Goal: Task Accomplishment & Management: Manage account settings

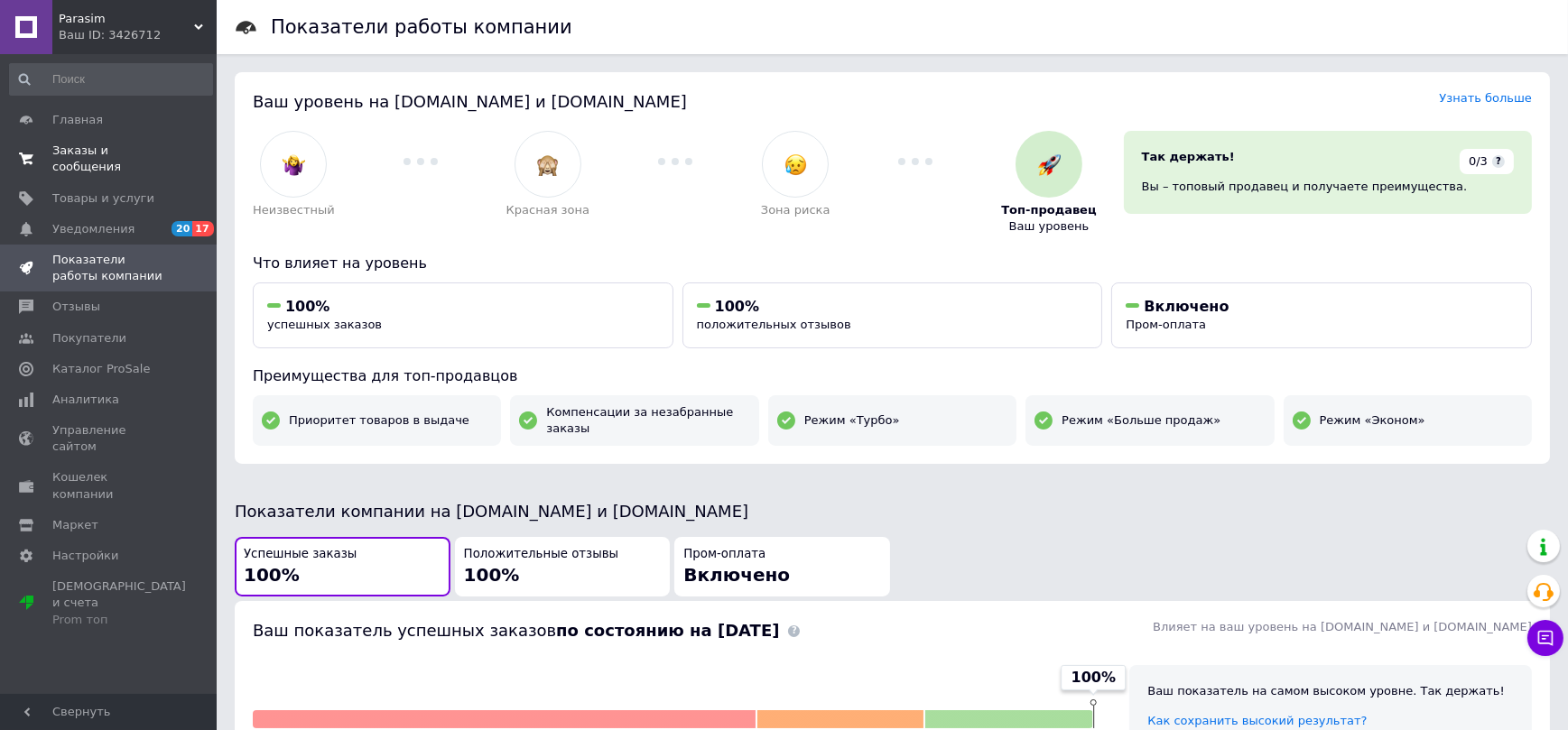
click at [67, 145] on span "Заказы и сообщения" at bounding box center [109, 159] width 115 height 33
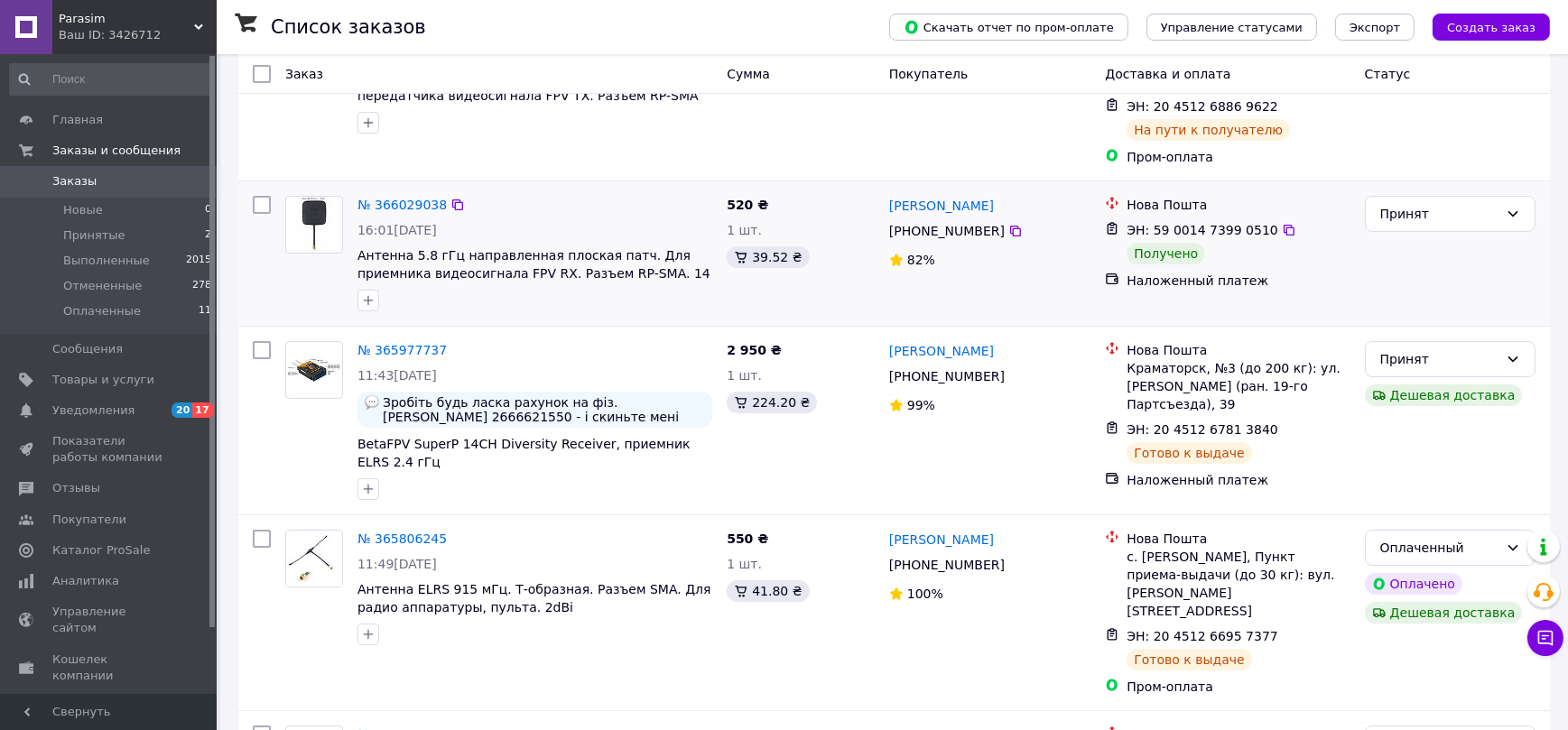
scroll to position [171, 0]
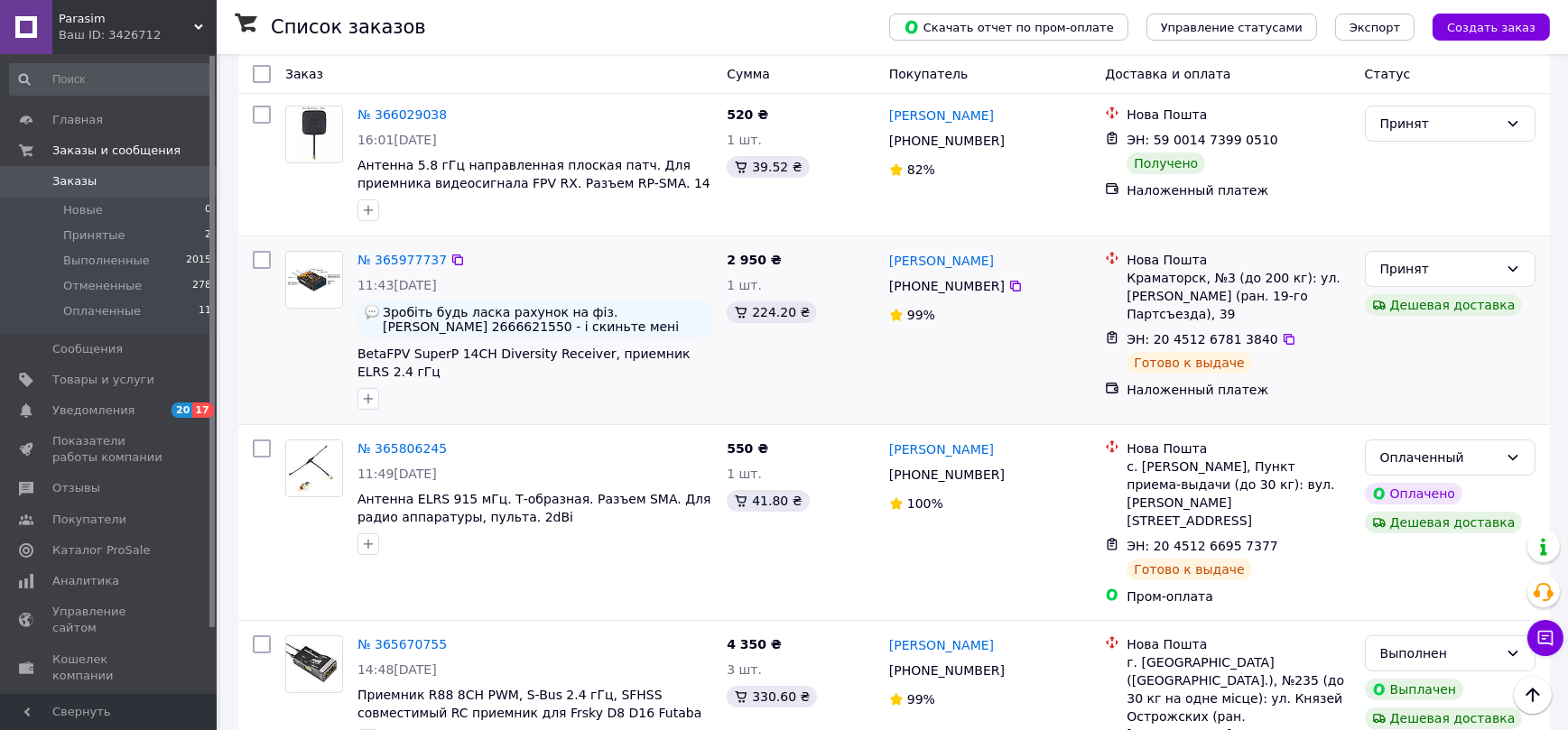
scroll to position [171, 0]
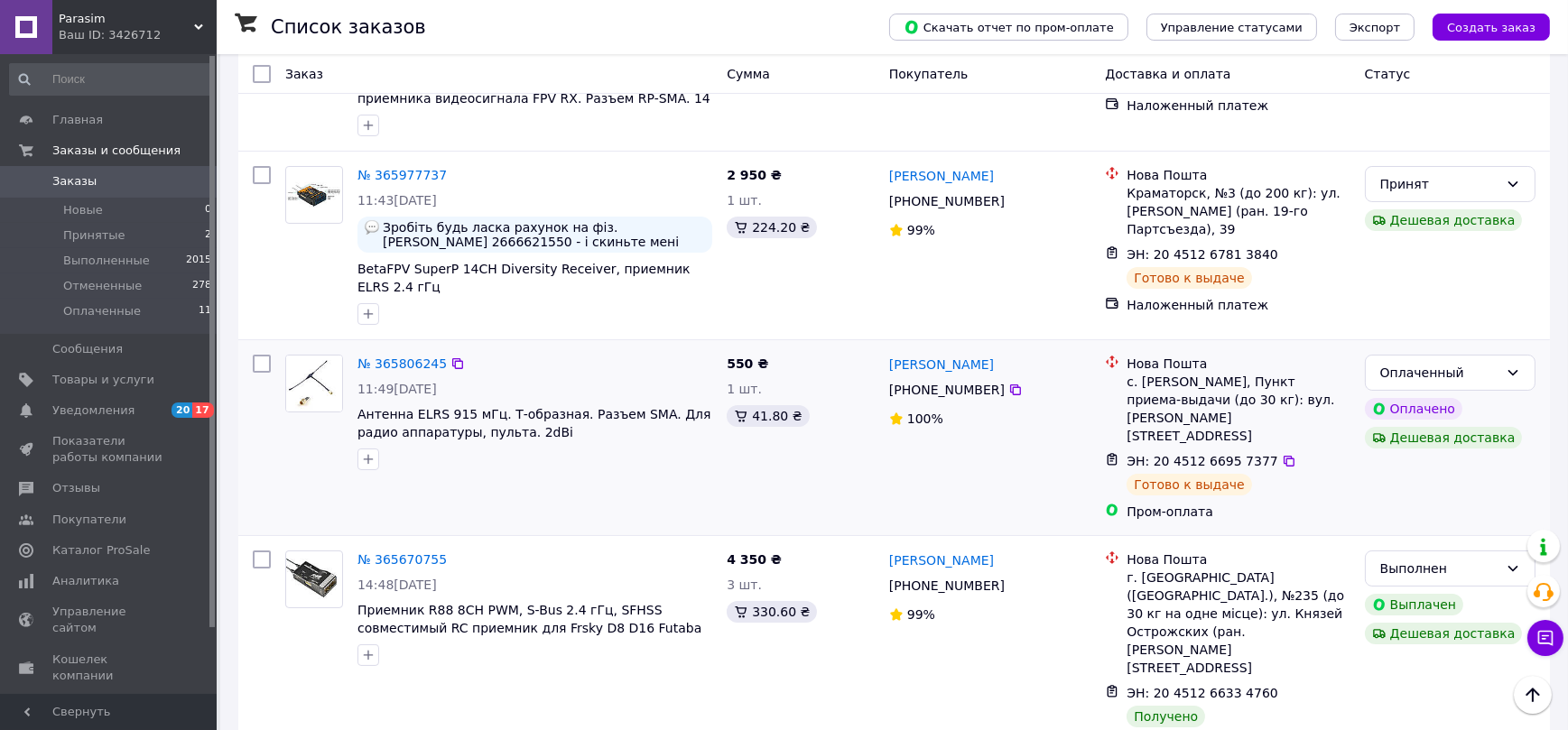
scroll to position [343, 0]
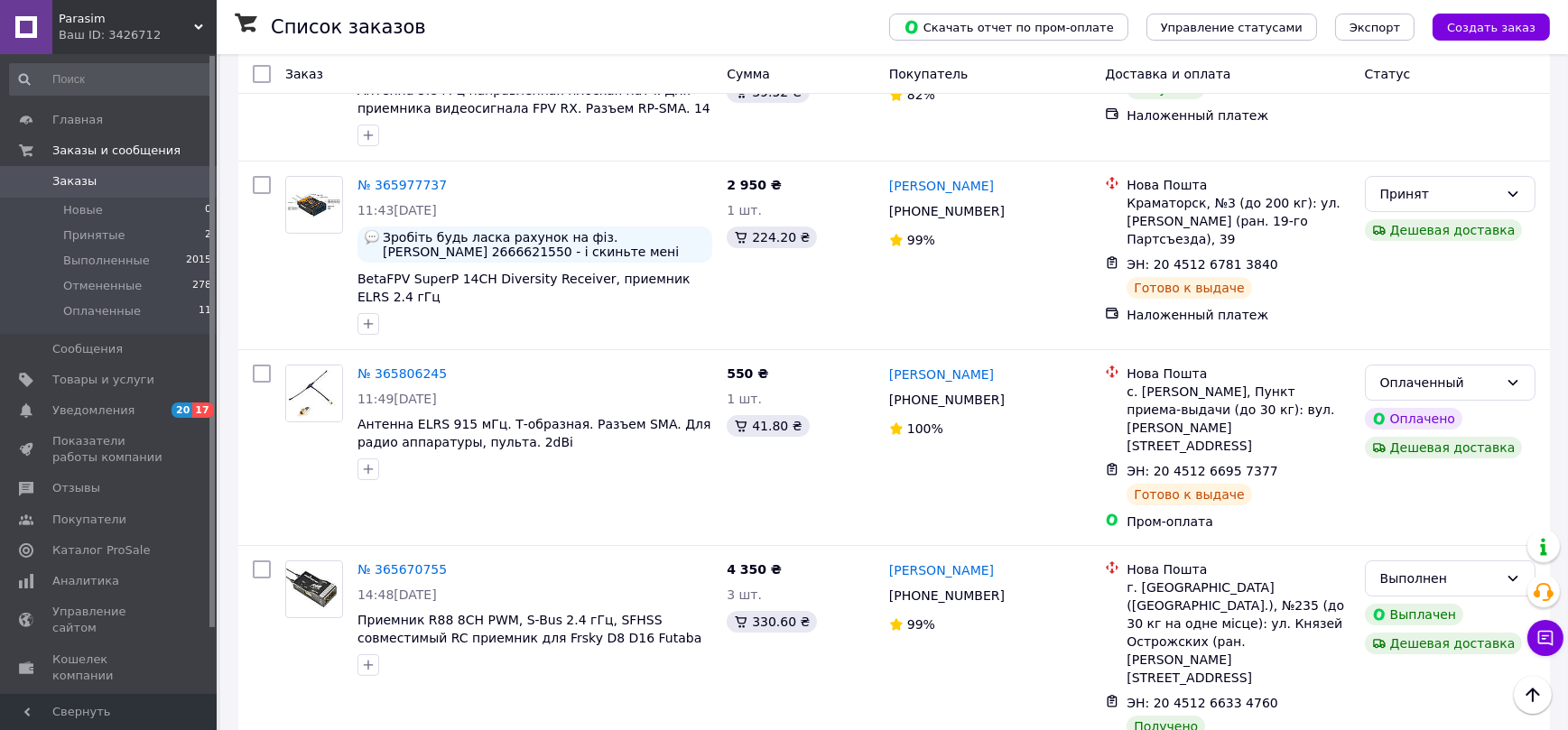
scroll to position [516, 0]
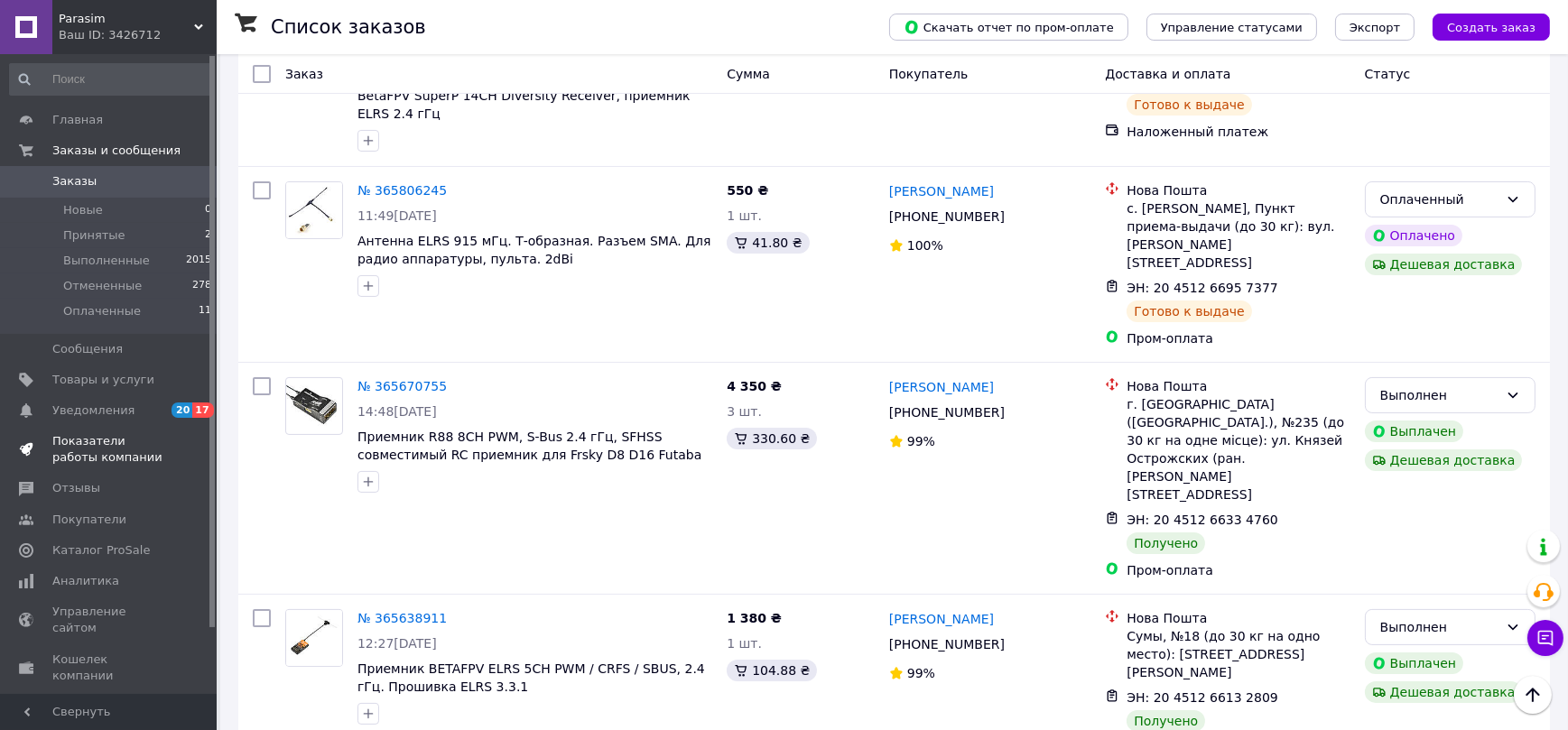
click at [124, 445] on span "Показатели работы компании" at bounding box center [109, 450] width 115 height 33
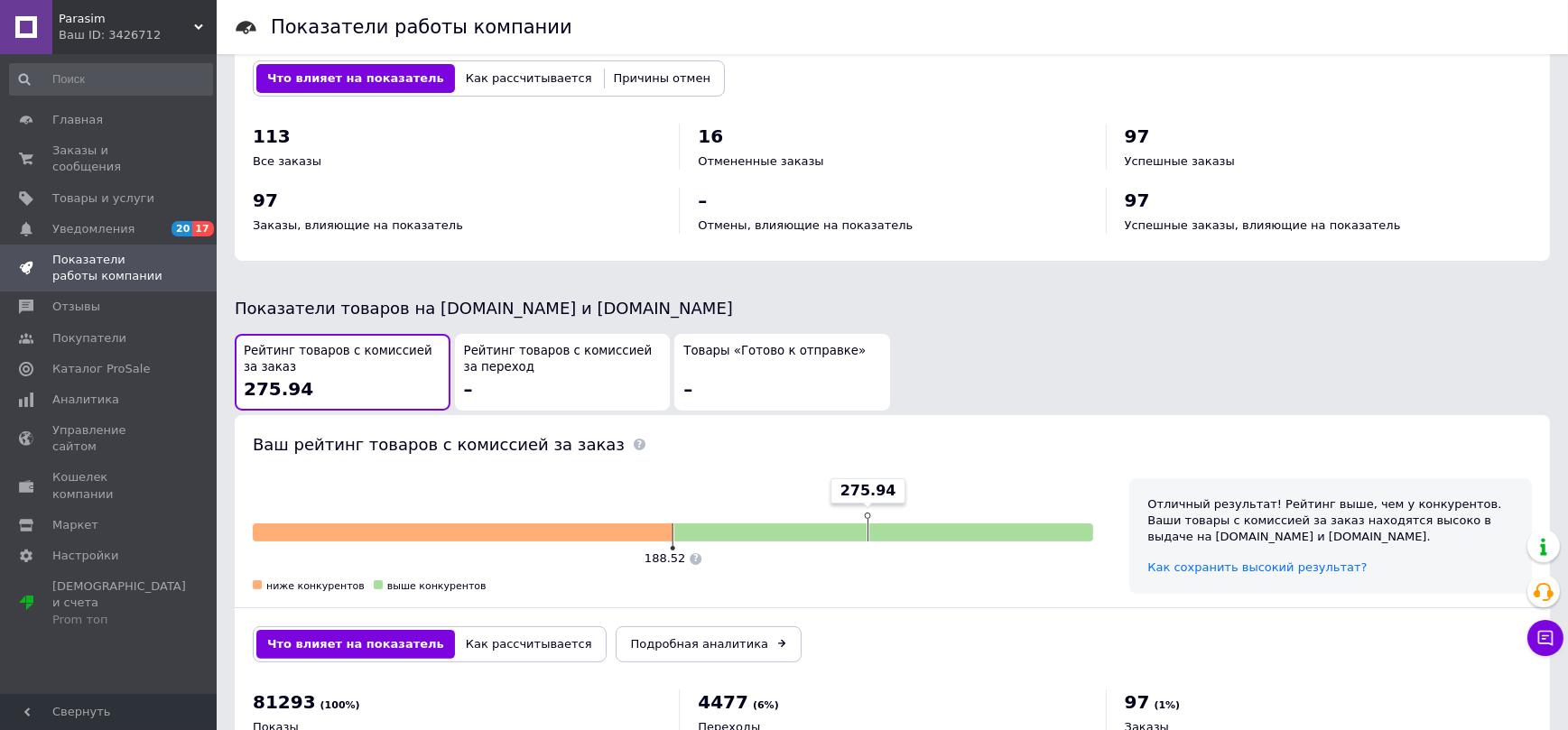
scroll to position [774, 0]
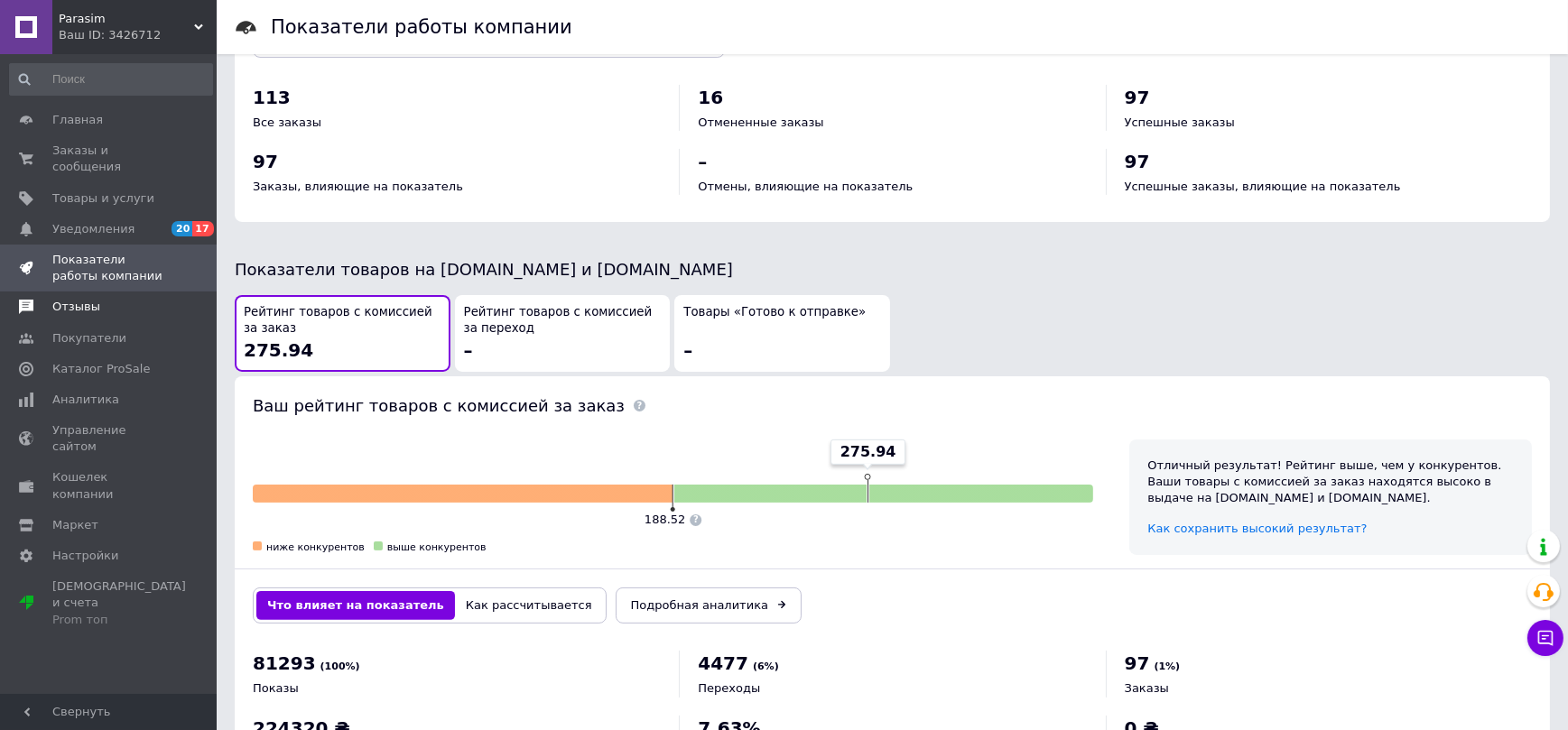
click at [67, 299] on span "Отзывы" at bounding box center [76, 307] width 48 height 16
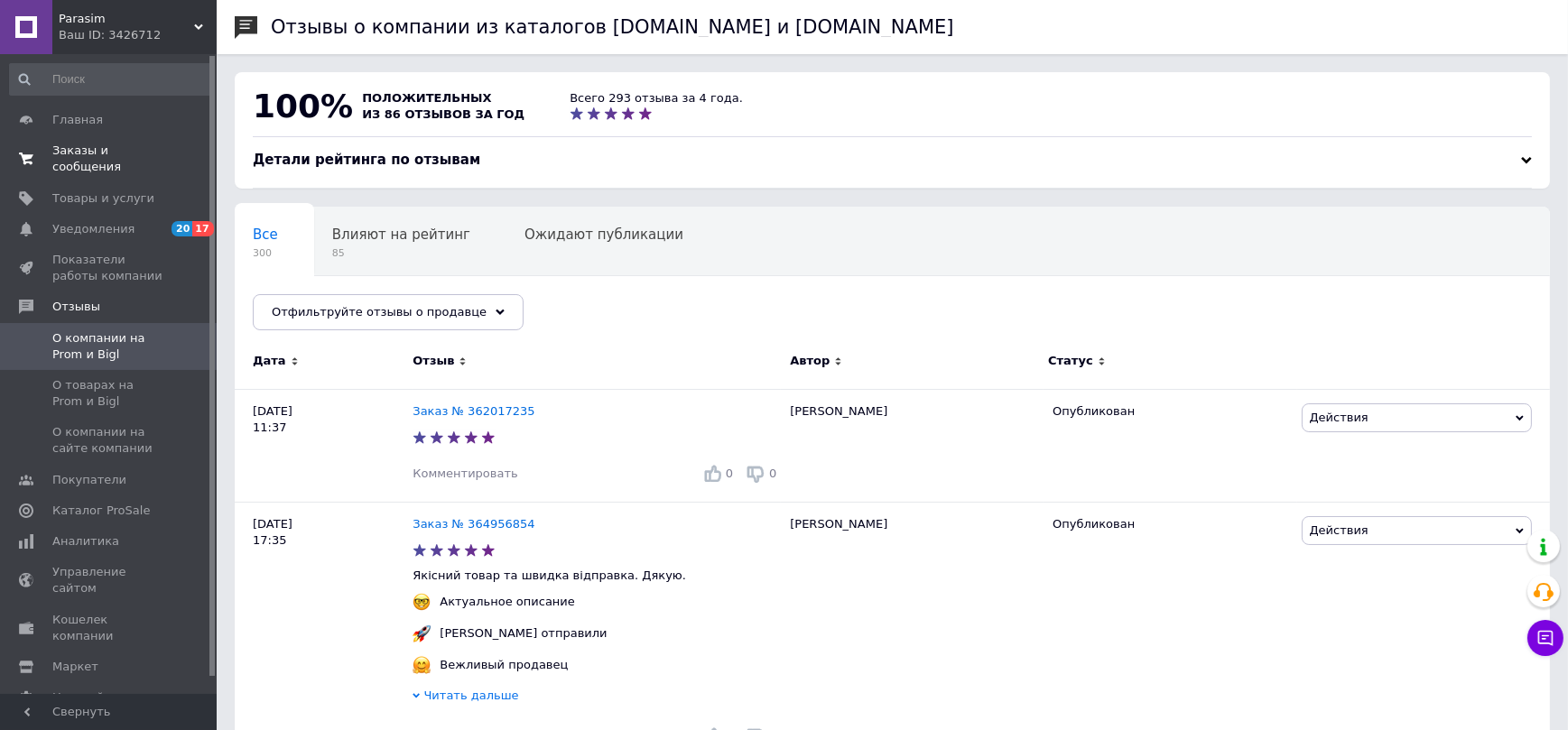
click at [77, 147] on span "Заказы и сообщения" at bounding box center [109, 159] width 115 height 33
